Goal: Task Accomplishment & Management: Use online tool/utility

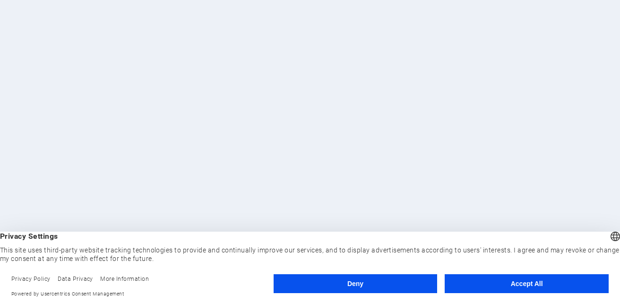
click at [522, 283] on button "Accept All" at bounding box center [527, 283] width 164 height 19
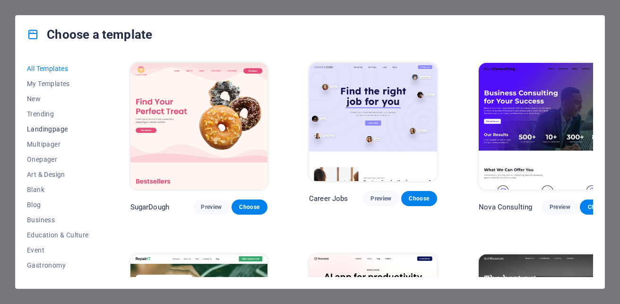
click at [61, 129] on span "Landingpage" at bounding box center [58, 129] width 62 height 8
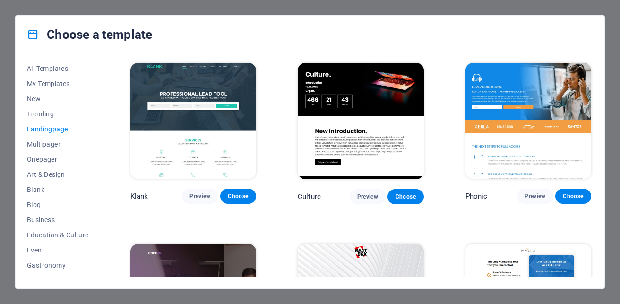
click at [194, 134] on img at bounding box center [193, 121] width 126 height 116
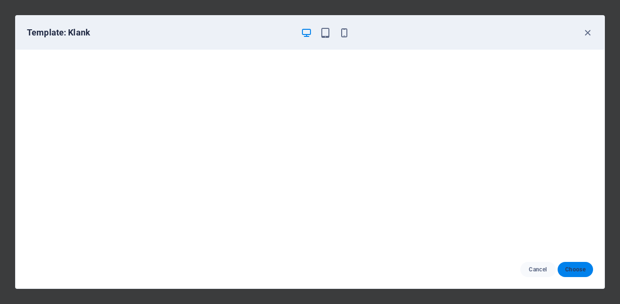
click at [575, 270] on span "Choose" at bounding box center [575, 270] width 20 height 8
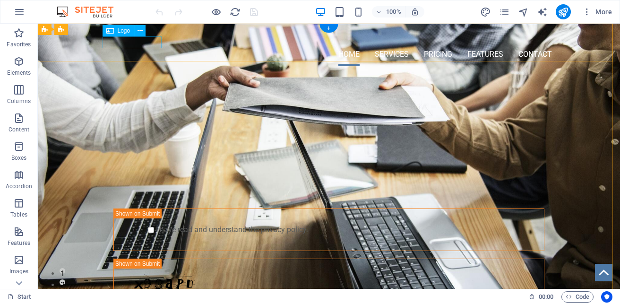
click at [149, 43] on div at bounding box center [329, 37] width 446 height 12
